Goal: Transaction & Acquisition: Obtain resource

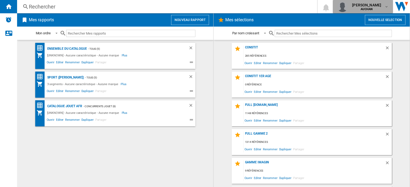
click at [382, 10] on div "[PERSON_NAME] [GEOGRAPHIC_DATA]" at bounding box center [367, 6] width 34 height 9
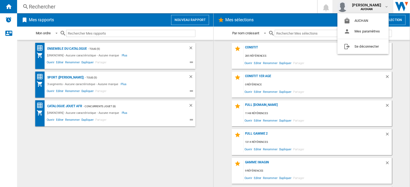
click at [213, 72] on md-backdrop at bounding box center [205, 93] width 410 height 187
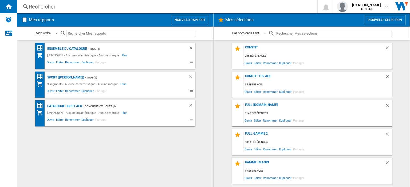
click at [189, 23] on button "Nouveau rapport" at bounding box center [190, 20] width 38 height 10
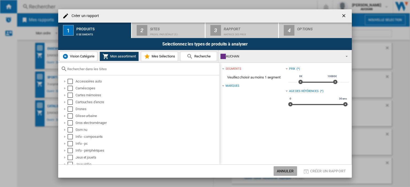
click at [283, 172] on button "Annuler" at bounding box center [284, 172] width 23 height 10
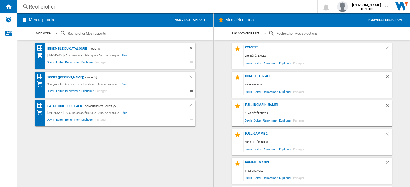
click at [385, 18] on button "Nouvelle selection" at bounding box center [384, 20] width 41 height 10
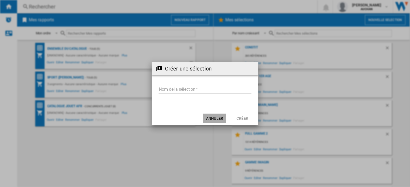
click at [218, 119] on button "Annuler" at bounding box center [214, 119] width 23 height 10
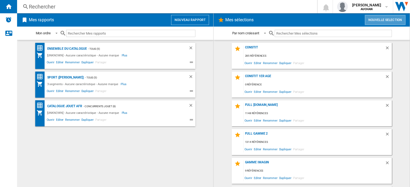
click at [377, 21] on button "Nouvelle selection" at bounding box center [384, 20] width 41 height 10
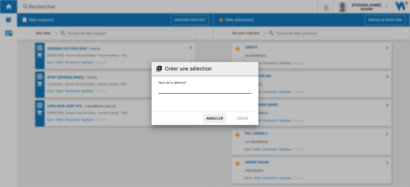
click at [191, 91] on input "Nom de la sélection" at bounding box center [204, 90] width 93 height 8
click at [195, 93] on input "Nom de la sélection" at bounding box center [204, 90] width 93 height 8
drag, startPoint x: 186, startPoint y: 89, endPoint x: 133, endPoint y: 88, distance: 52.3
click at [133, 88] on div "Créer une sélection Nom de la sélection Annuler Créer" at bounding box center [205, 93] width 410 height 187
type input "*******"
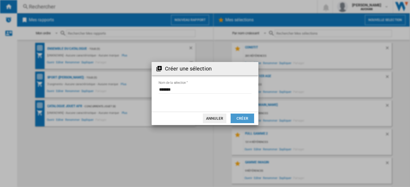
click at [246, 120] on button "Créer" at bounding box center [241, 119] width 23 height 10
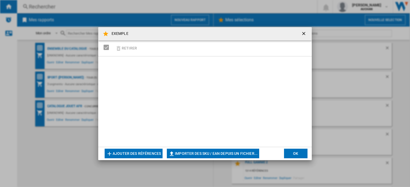
click at [203, 154] on button "Importer des SKU / EAN depuis un fichier..." at bounding box center [213, 154] width 92 height 10
click at [302, 31] on ng-md-icon "getI18NText('BUTTONS.CLOSE_DIALOG')" at bounding box center [304, 34] width 6 height 6
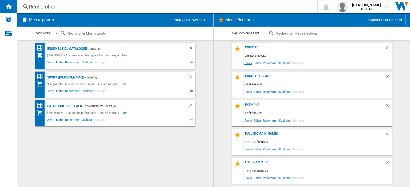
click at [244, 63] on span "Ouvrir" at bounding box center [247, 62] width 9 height 7
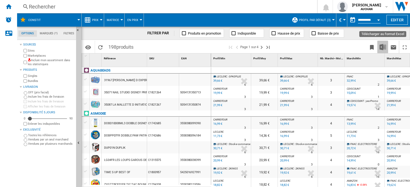
click at [382, 46] on img "Télécharger au format Excel" at bounding box center [382, 47] width 6 height 6
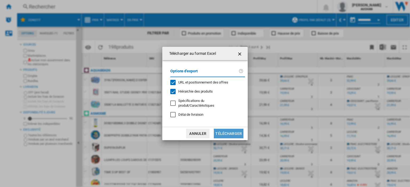
click at [231, 133] on button "Télécharger" at bounding box center [229, 134] width 30 height 10
